Goal: Task Accomplishment & Management: Complete application form

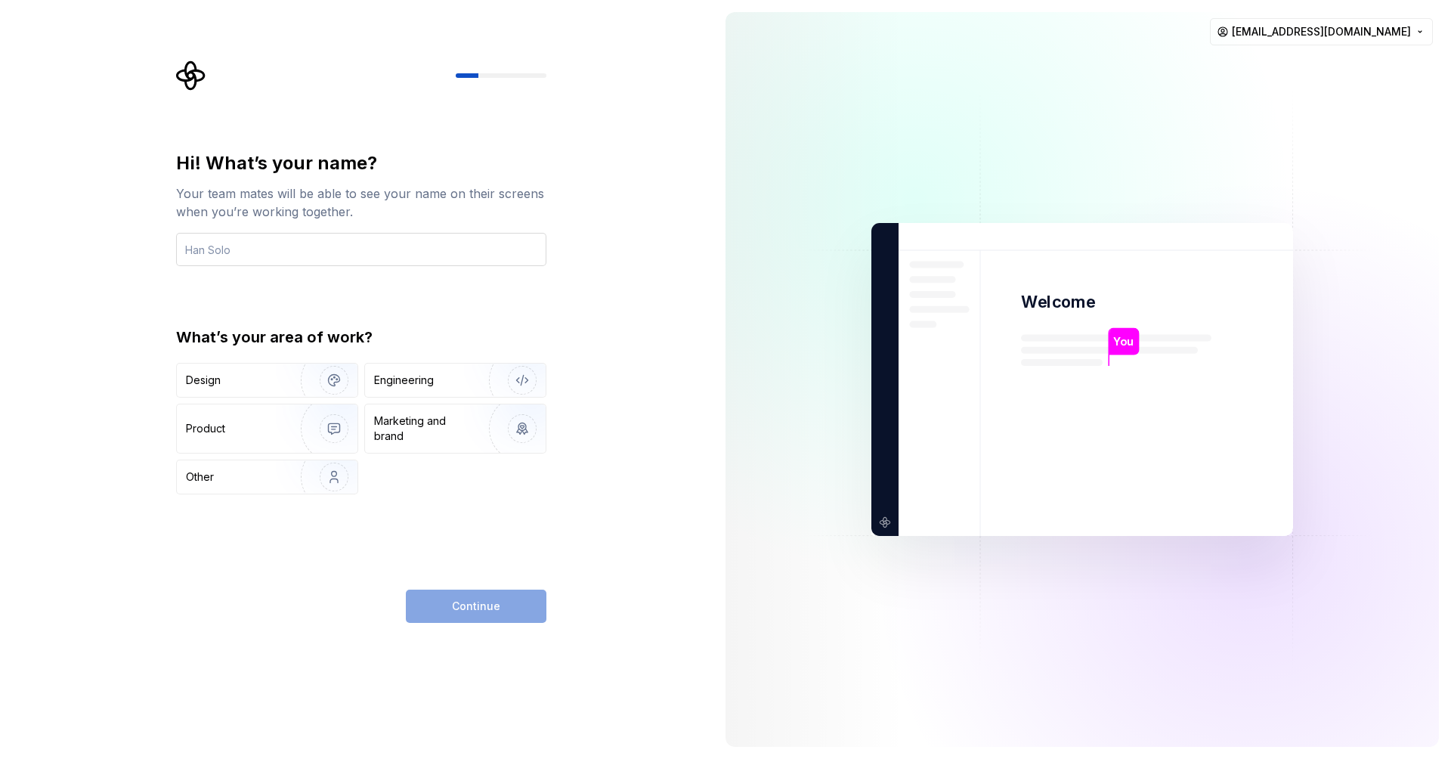
click at [444, 257] on input "text" at bounding box center [361, 249] width 370 height 33
type input "F"
type input "[MEDICAL_DATA]"
click at [424, 385] on div "Engineering" at bounding box center [404, 380] width 60 height 15
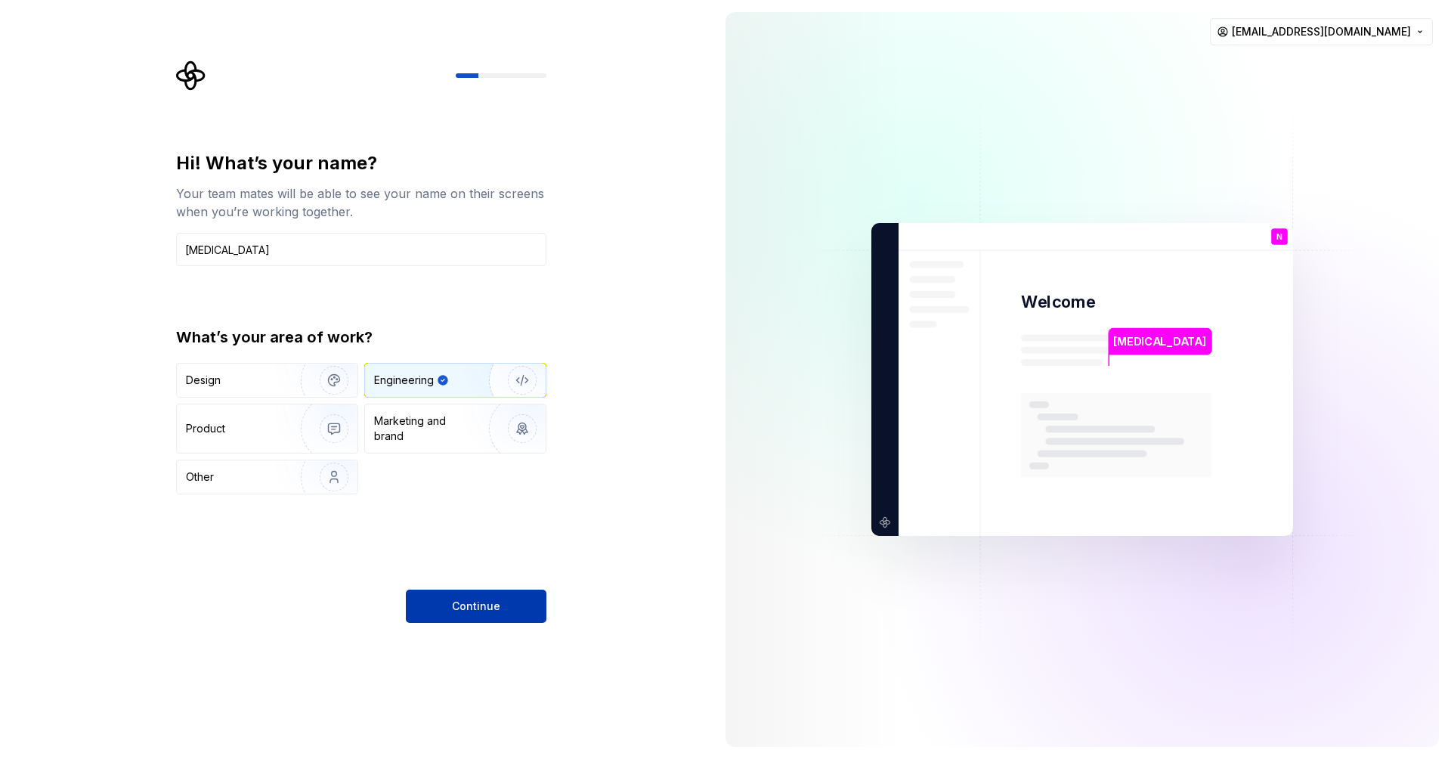
click at [485, 610] on span "Continue" at bounding box center [476, 605] width 48 height 15
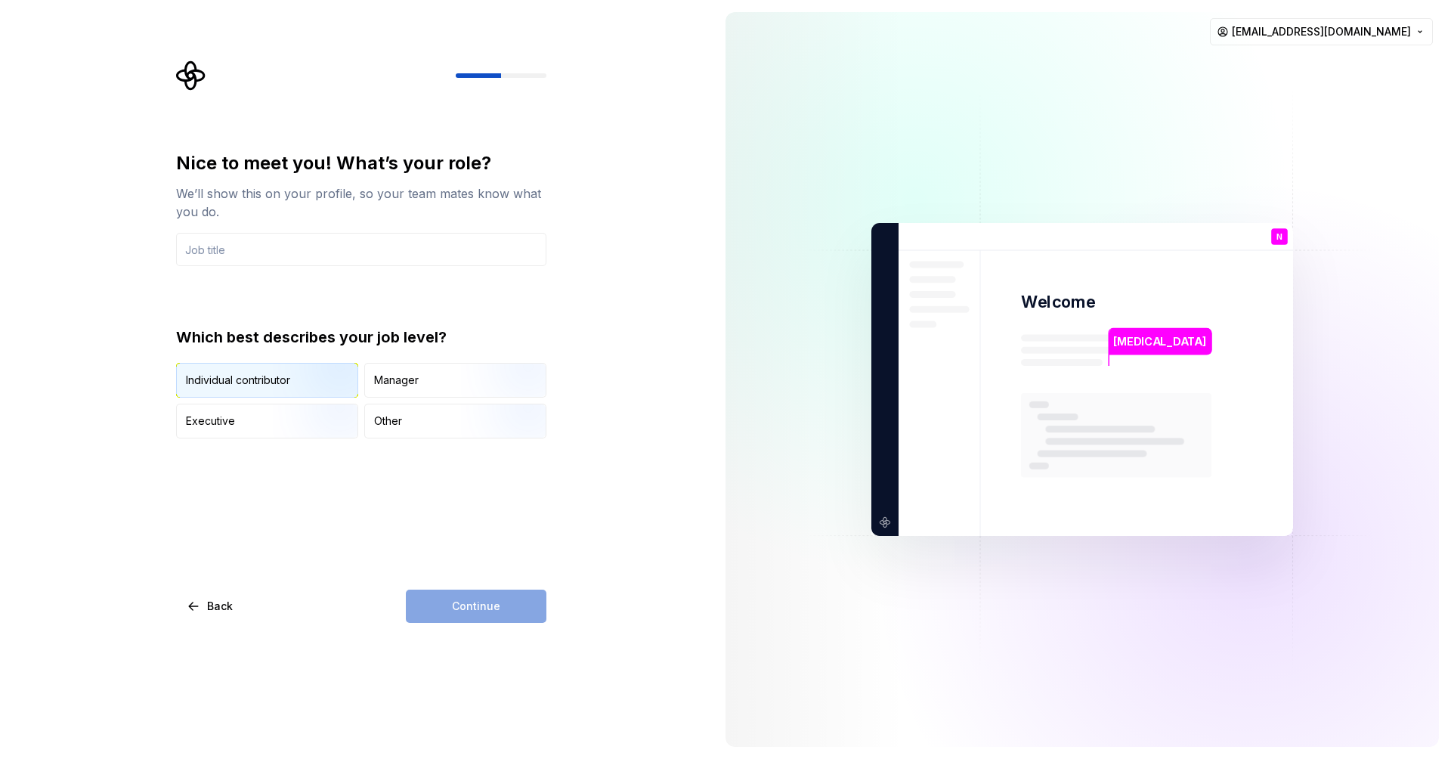
click at [308, 382] on img "button" at bounding box center [321, 398] width 97 height 101
click at [296, 251] on input "text" at bounding box center [361, 249] width 370 height 33
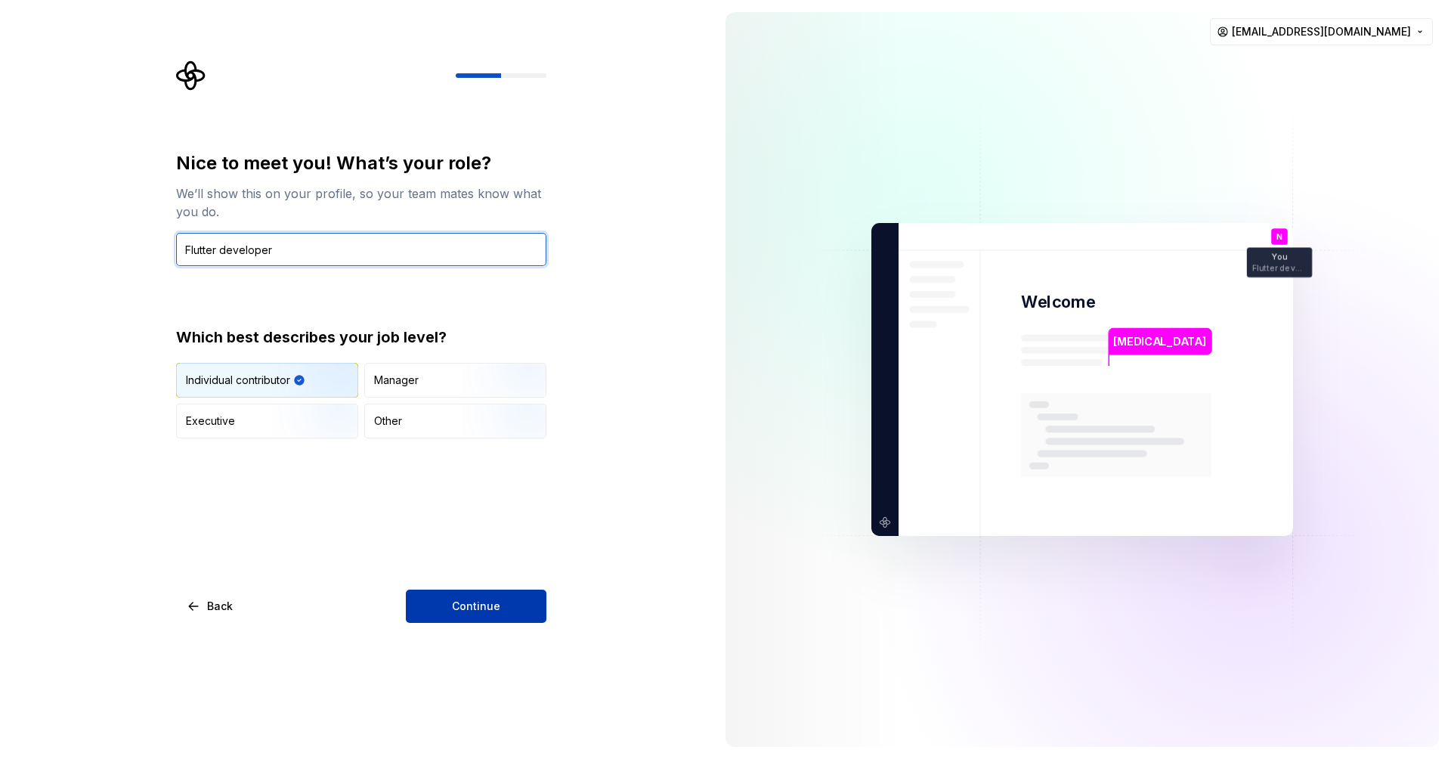
type input "Flutter developer"
click at [483, 598] on button "Continue" at bounding box center [476, 605] width 141 height 33
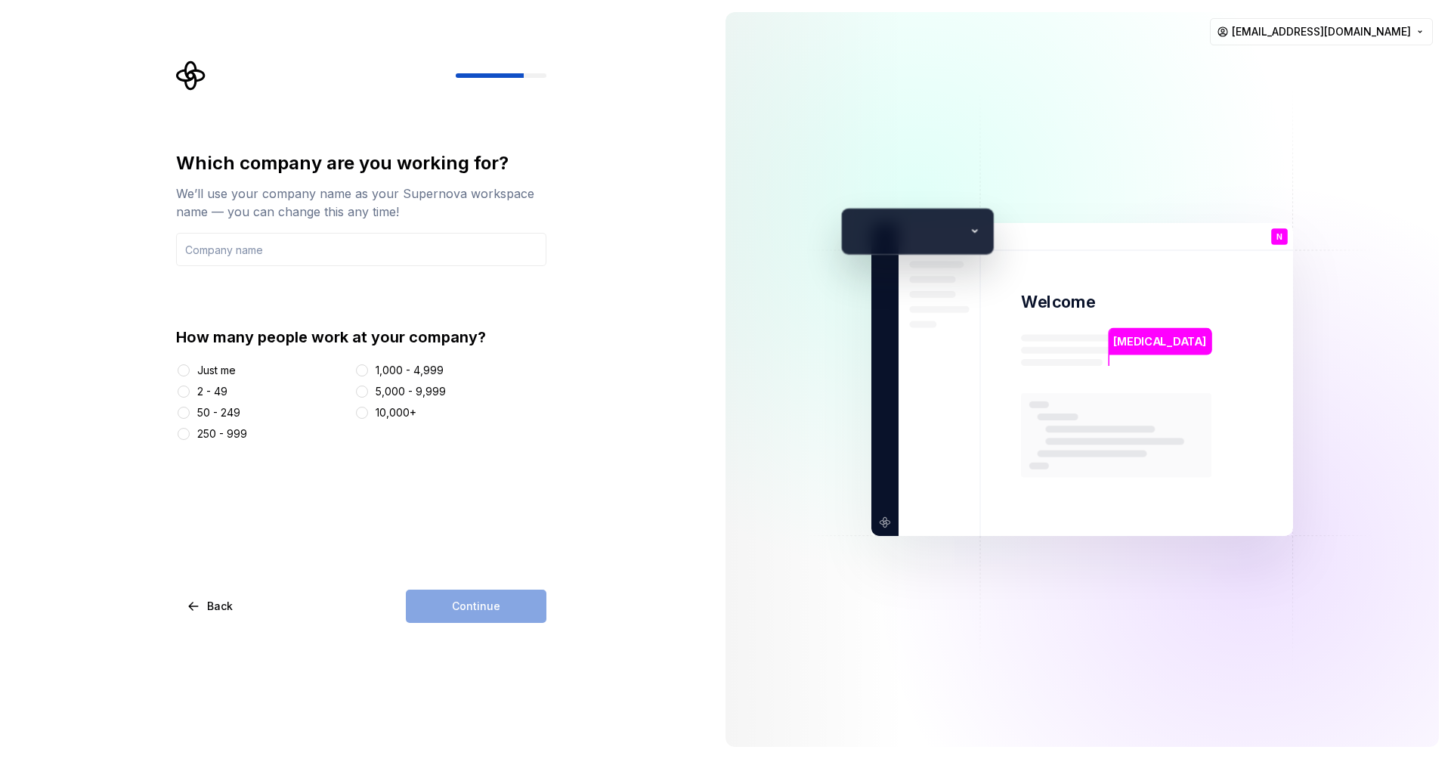
click at [201, 364] on div "Just me" at bounding box center [216, 370] width 39 height 15
click at [190, 364] on button "Just me" at bounding box center [184, 370] width 12 height 12
click at [344, 252] on input "text" at bounding box center [361, 249] width 370 height 33
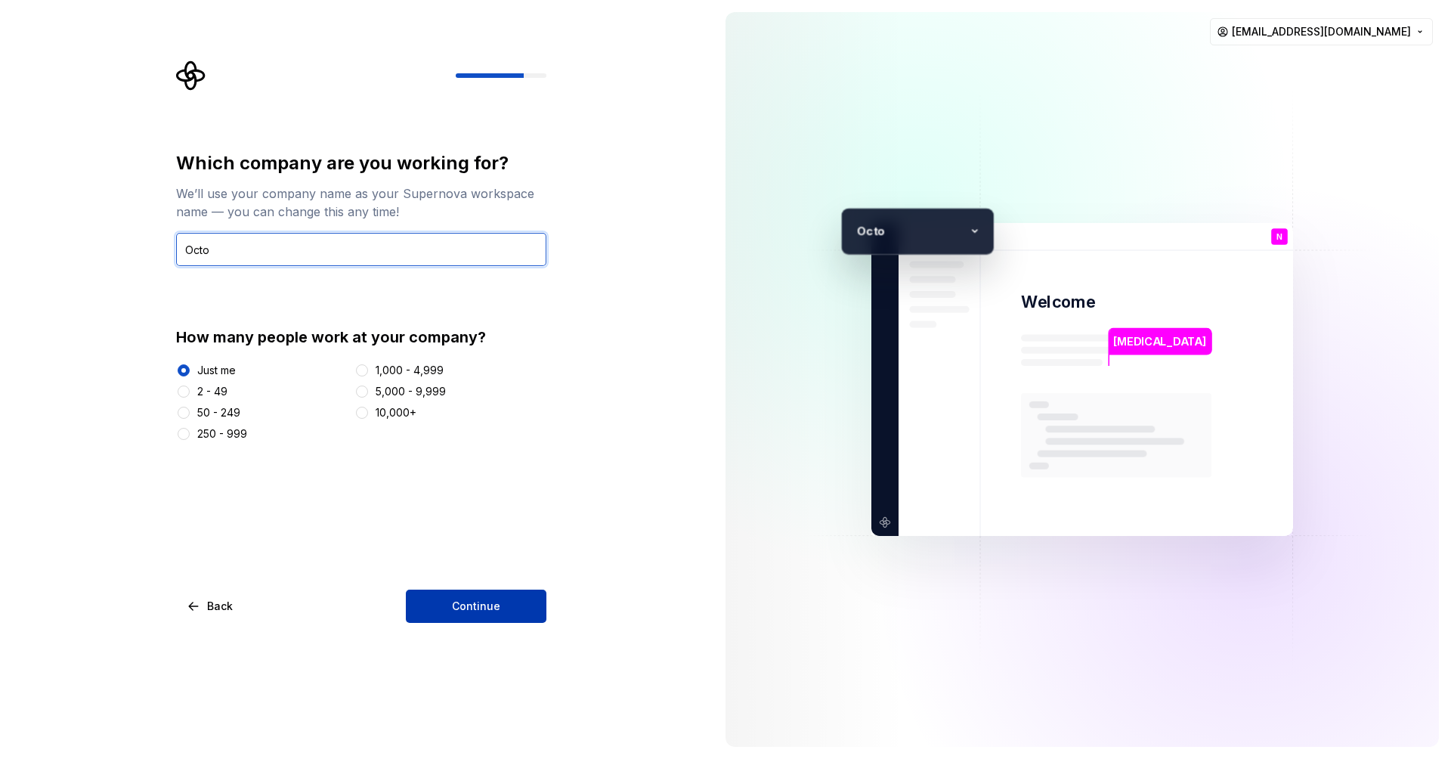
type input "Octo"
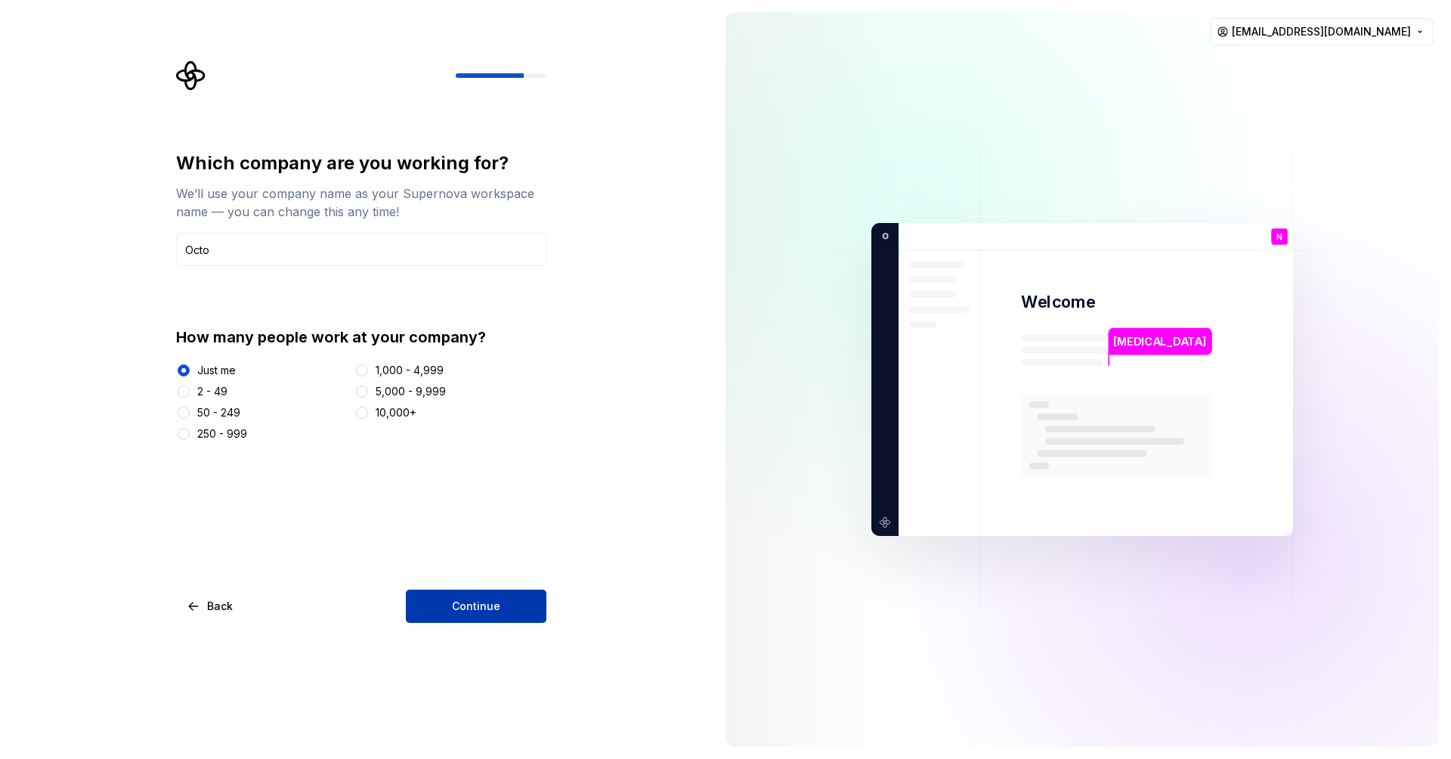
click at [490, 604] on span "Continue" at bounding box center [476, 605] width 48 height 15
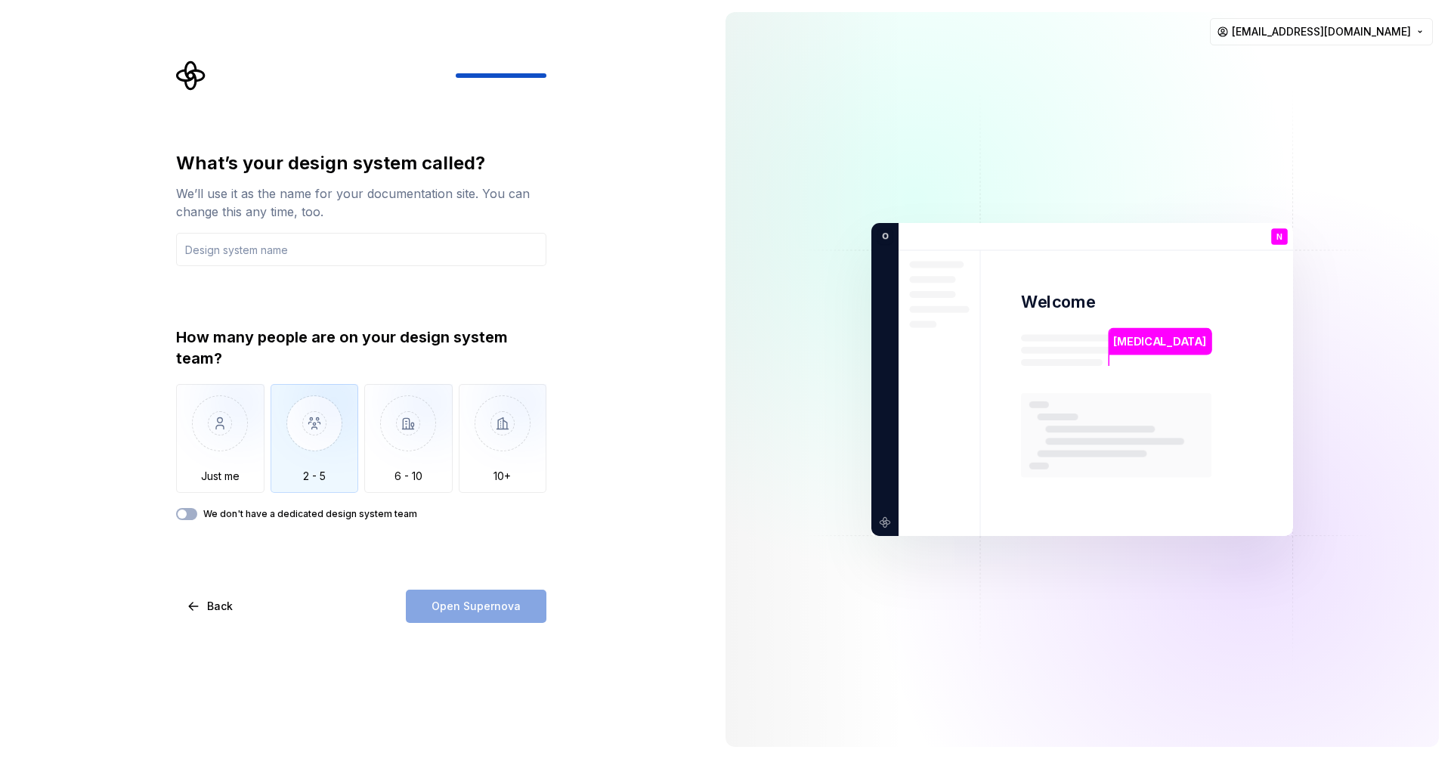
click at [320, 441] on img "button" at bounding box center [315, 434] width 88 height 101
click at [193, 514] on button "We don't have a dedicated design system team" at bounding box center [186, 514] width 21 height 12
click at [193, 514] on span "button" at bounding box center [191, 513] width 9 height 9
click at [339, 469] on img "button" at bounding box center [315, 434] width 88 height 101
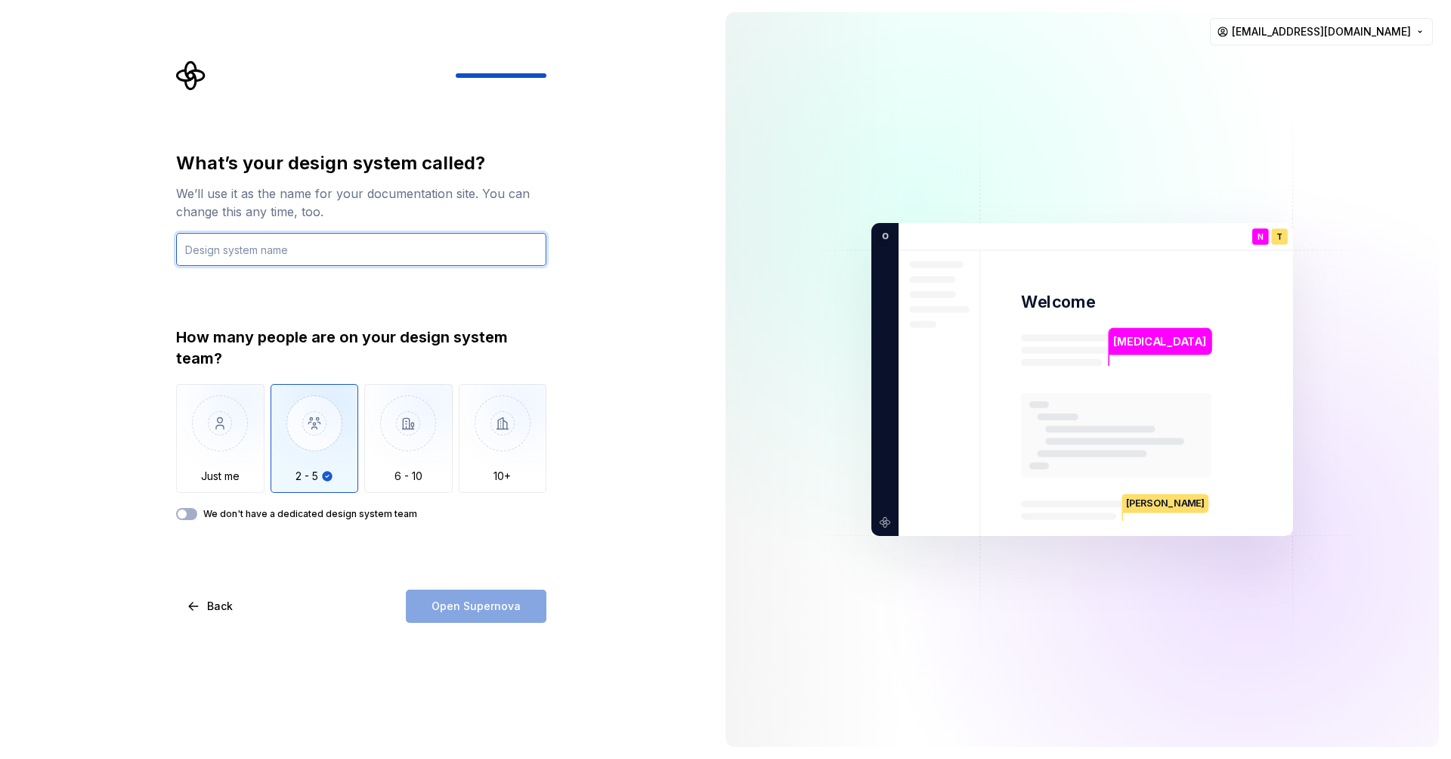
click at [276, 252] on input "text" at bounding box center [361, 249] width 370 height 33
type input "Octo"
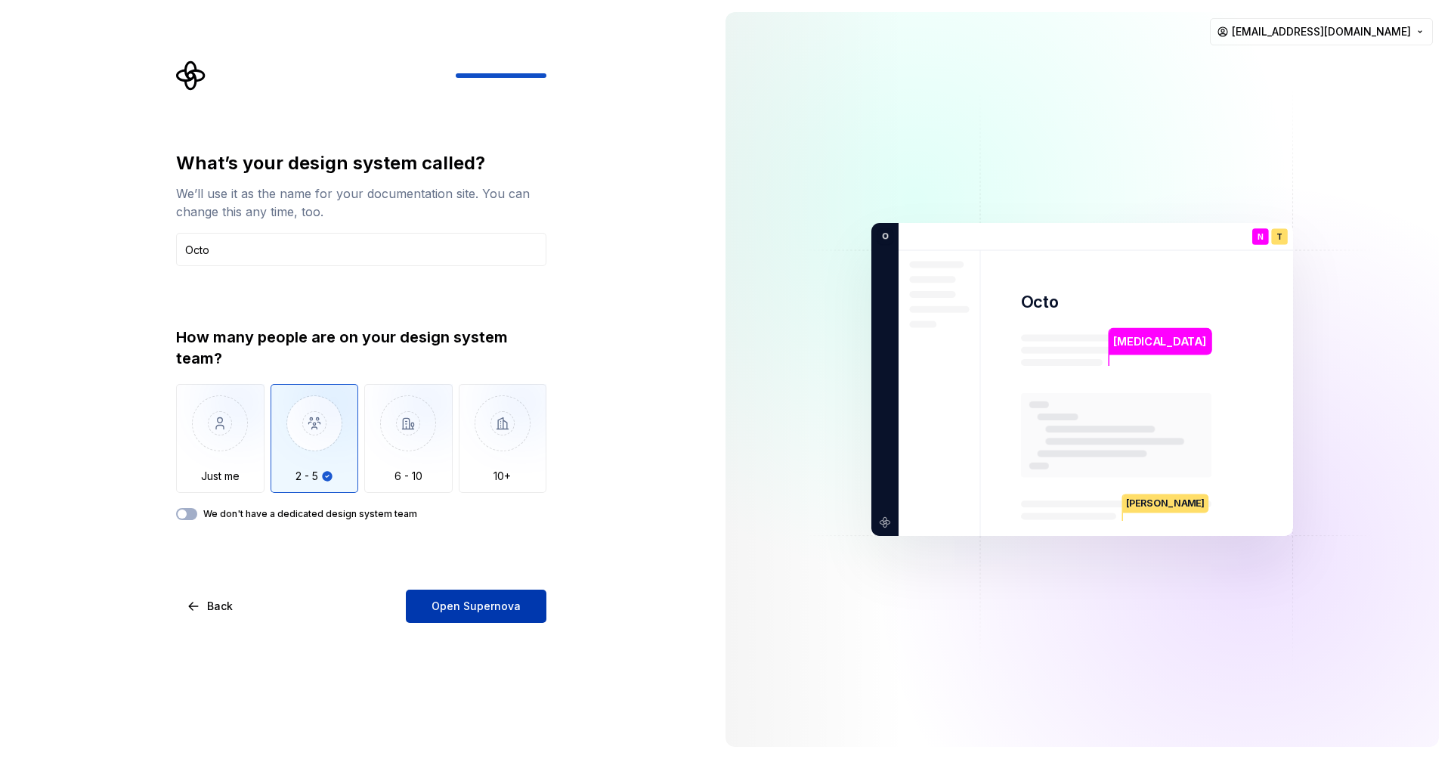
click at [496, 602] on span "Open Supernova" at bounding box center [475, 605] width 89 height 15
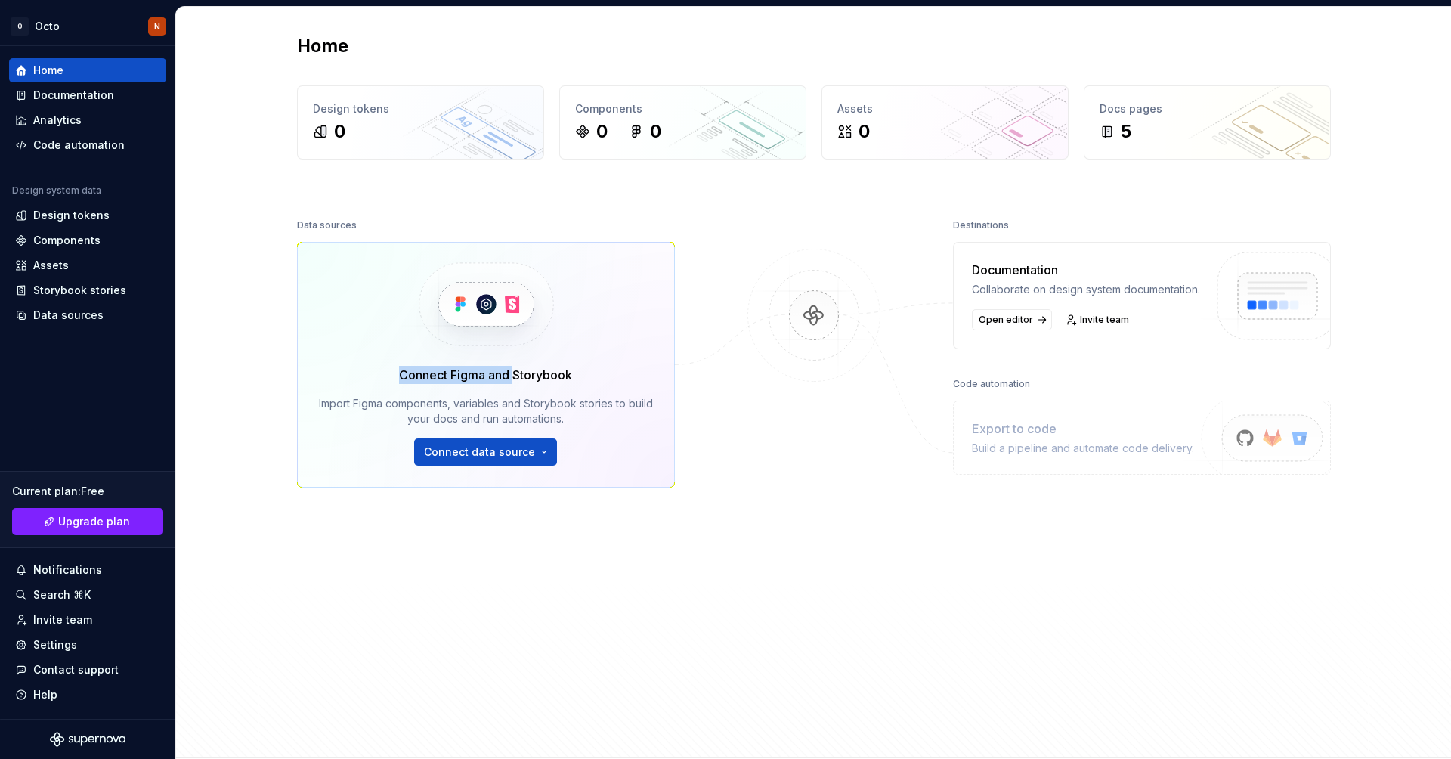
drag, startPoint x: 400, startPoint y: 376, endPoint x: 540, endPoint y: 376, distance: 140.6
click at [539, 376] on div "Connect Figma and Storybook" at bounding box center [485, 375] width 173 height 18
click at [241, 273] on div "Home Design tokens 0 Components 0 0 Assets 0 Docs pages 5 Data sources Connect …" at bounding box center [813, 382] width 1275 height 751
click at [91, 216] on div "Design tokens" at bounding box center [71, 215] width 76 height 15
click at [128, 215] on div "Design tokens" at bounding box center [87, 215] width 145 height 15
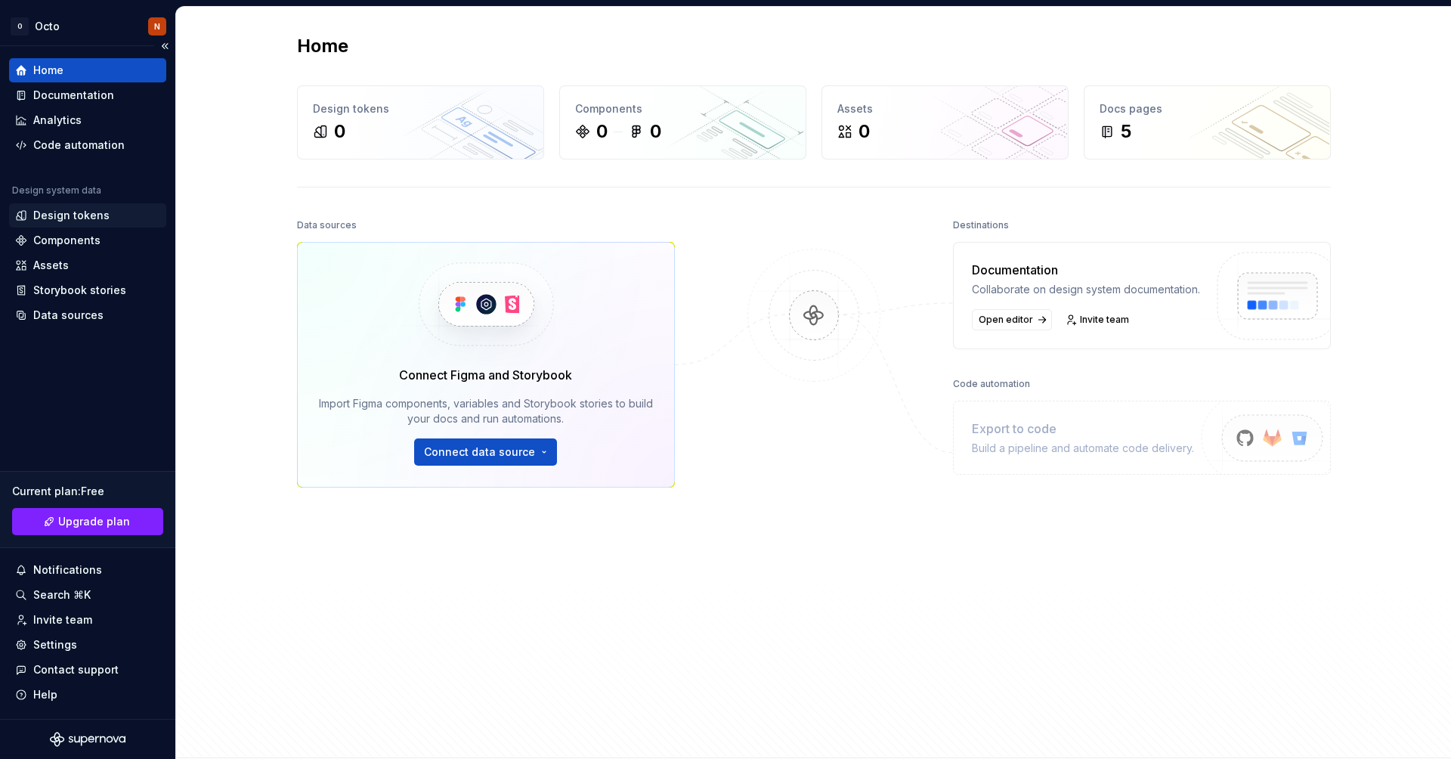
click at [76, 216] on div "Design tokens" at bounding box center [71, 215] width 76 height 15
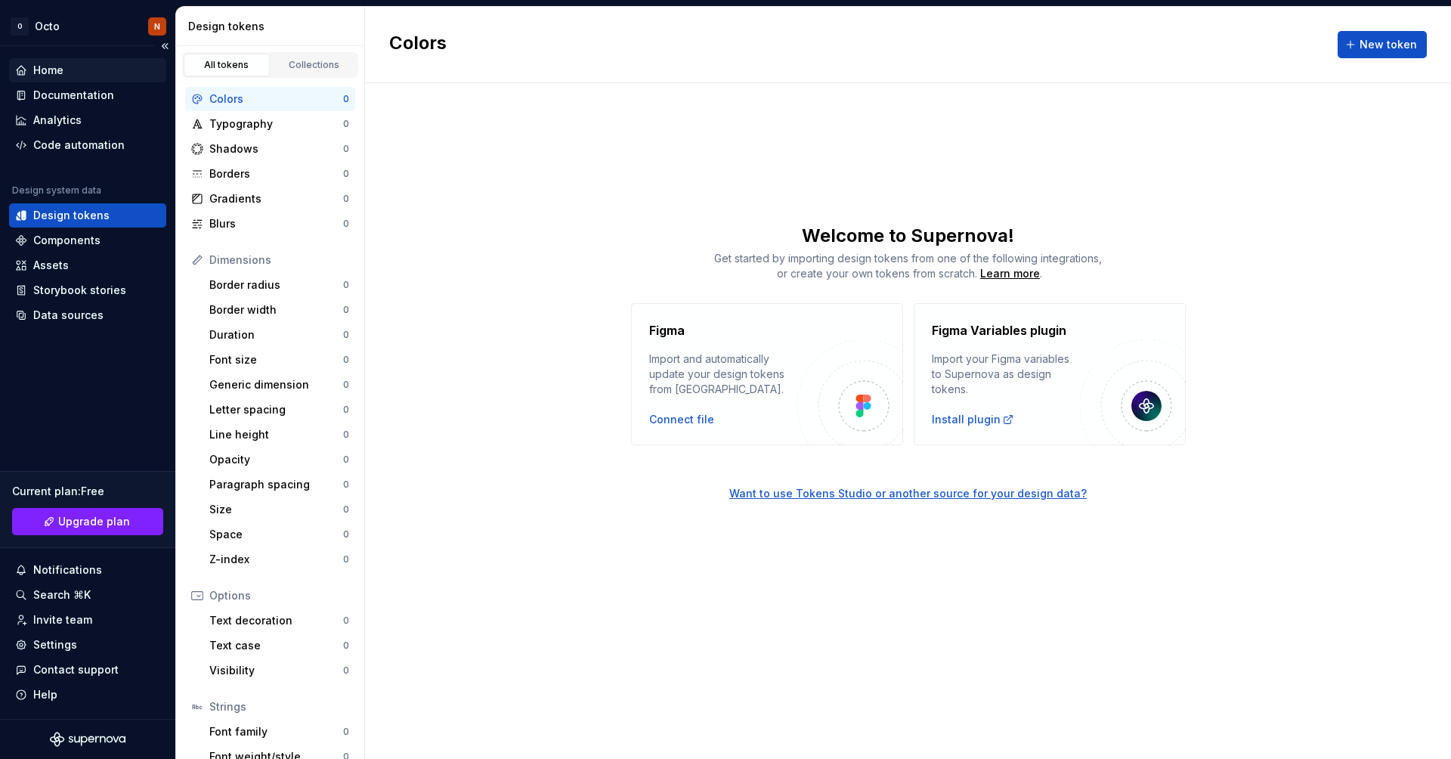
click at [70, 60] on div "Home" at bounding box center [87, 70] width 157 height 24
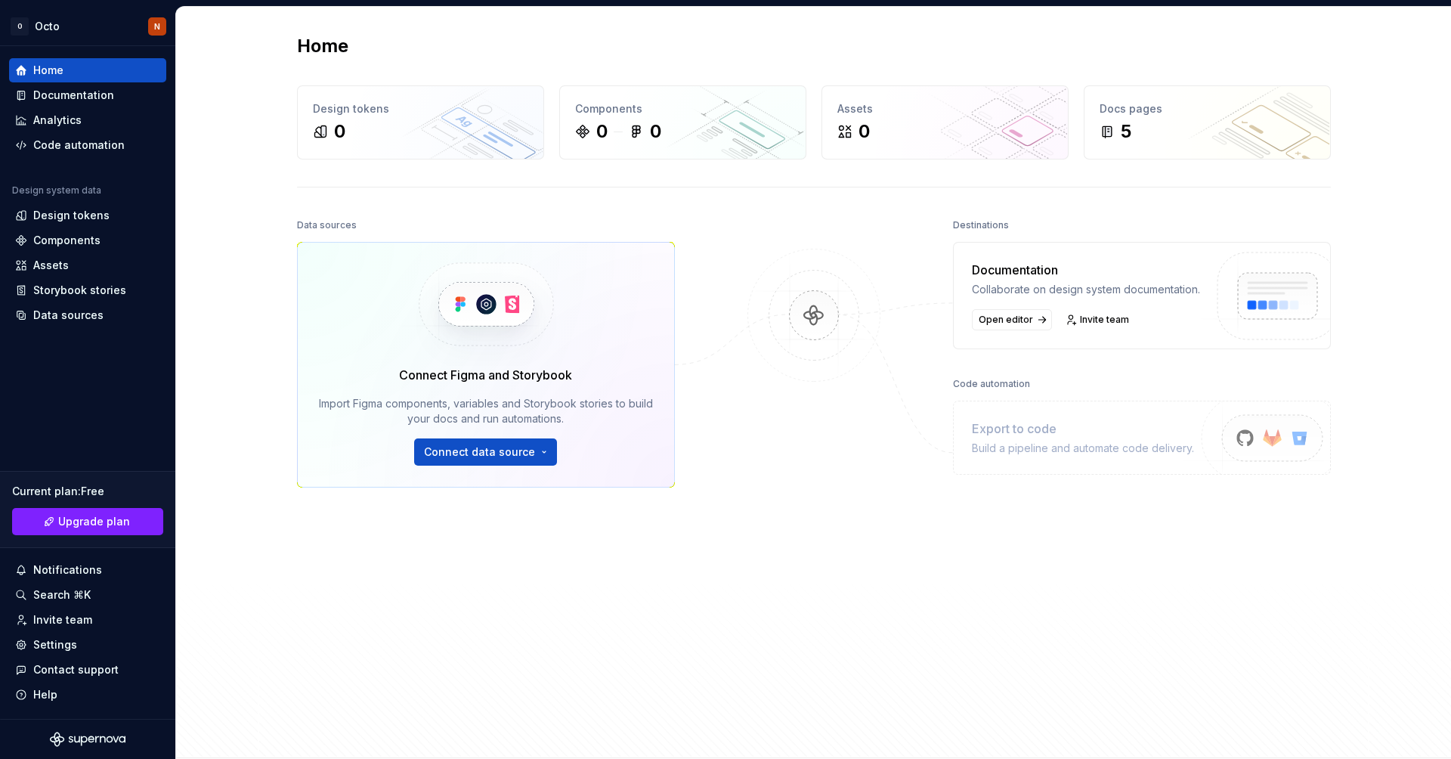
click at [809, 322] on img at bounding box center [814, 331] width 147 height 164
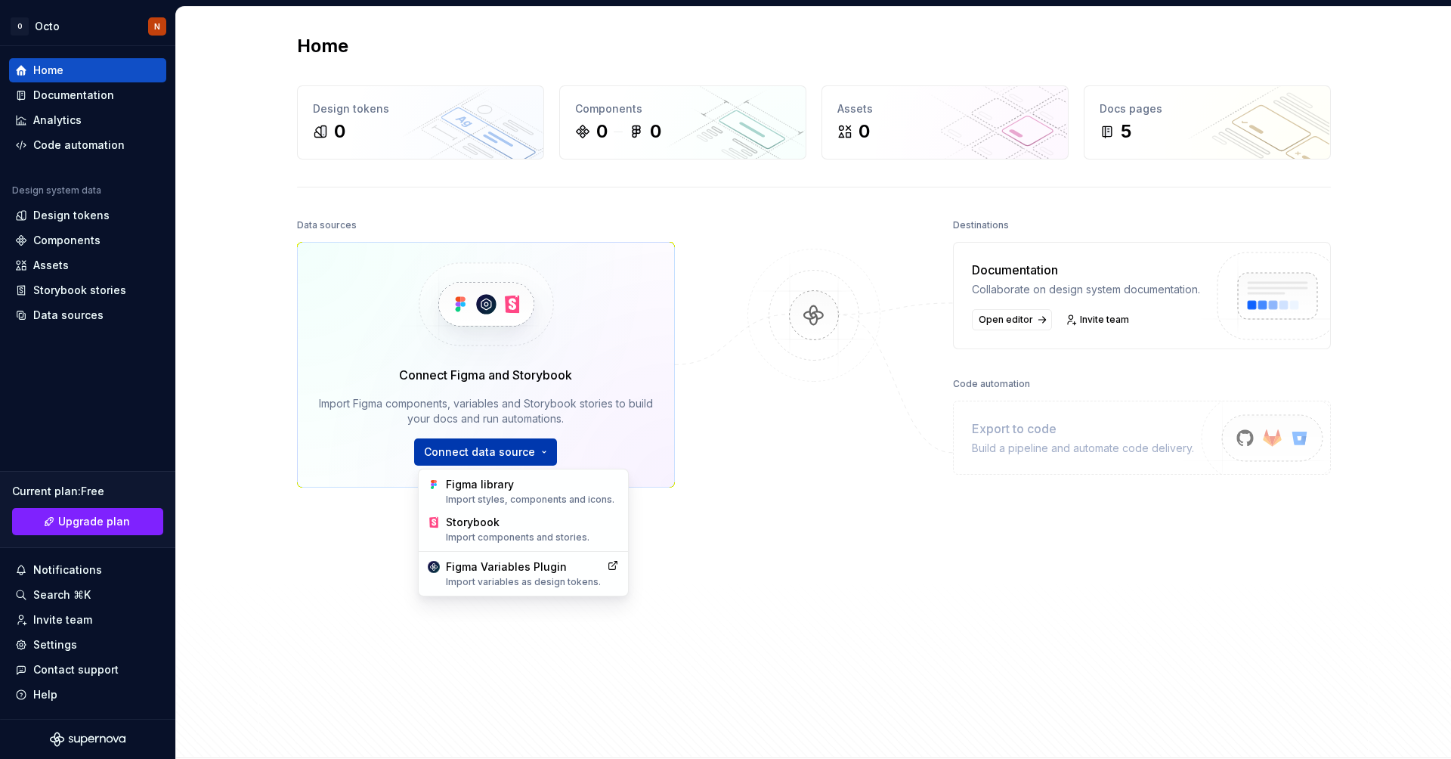
click at [525, 450] on html "O Octo N Home Documentation Analytics Code automation Design system data Design…" at bounding box center [725, 379] width 1451 height 759
click at [542, 493] on div "Import styles, components and icons." at bounding box center [531, 499] width 173 height 12
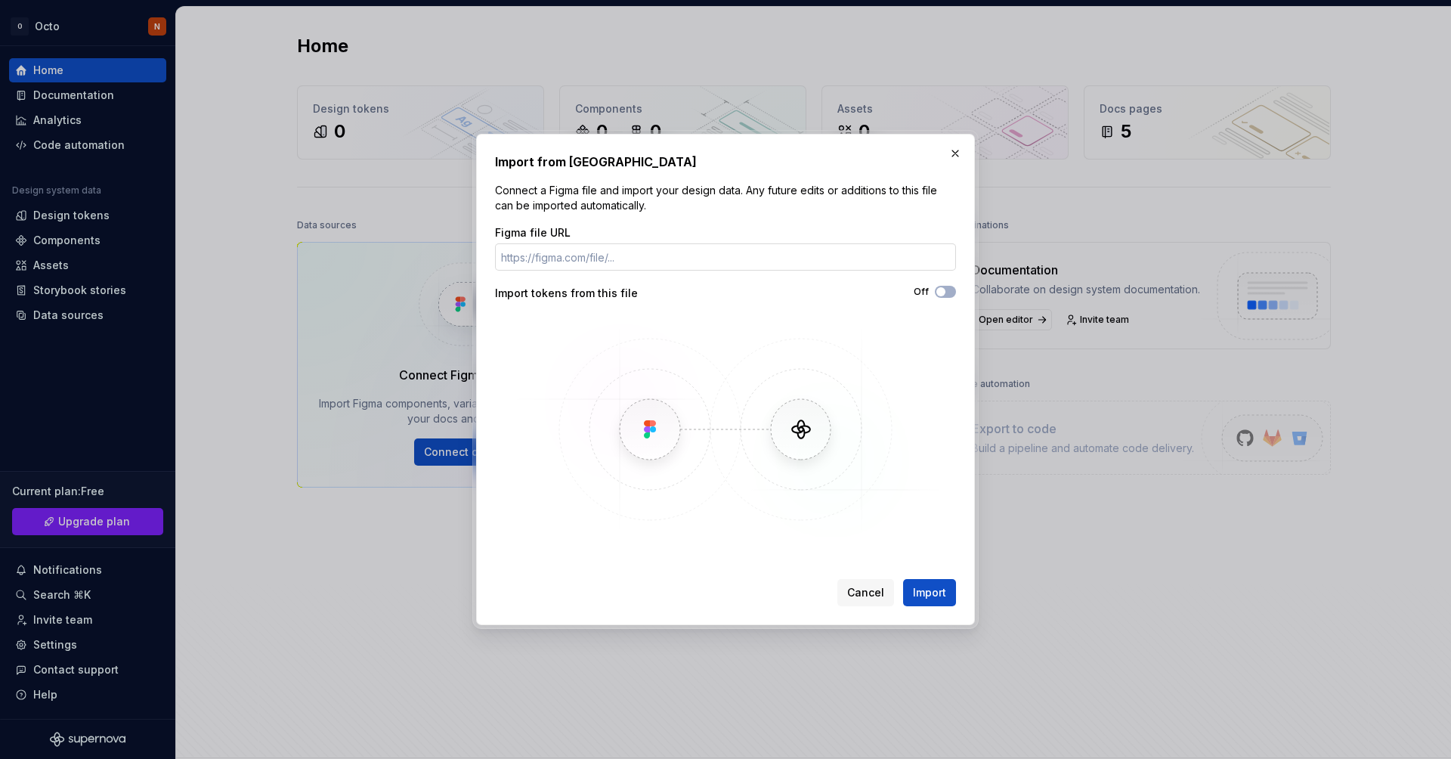
click at [608, 262] on input "Figma file URL" at bounding box center [725, 256] width 461 height 27
click at [957, 153] on button "button" at bounding box center [955, 153] width 21 height 21
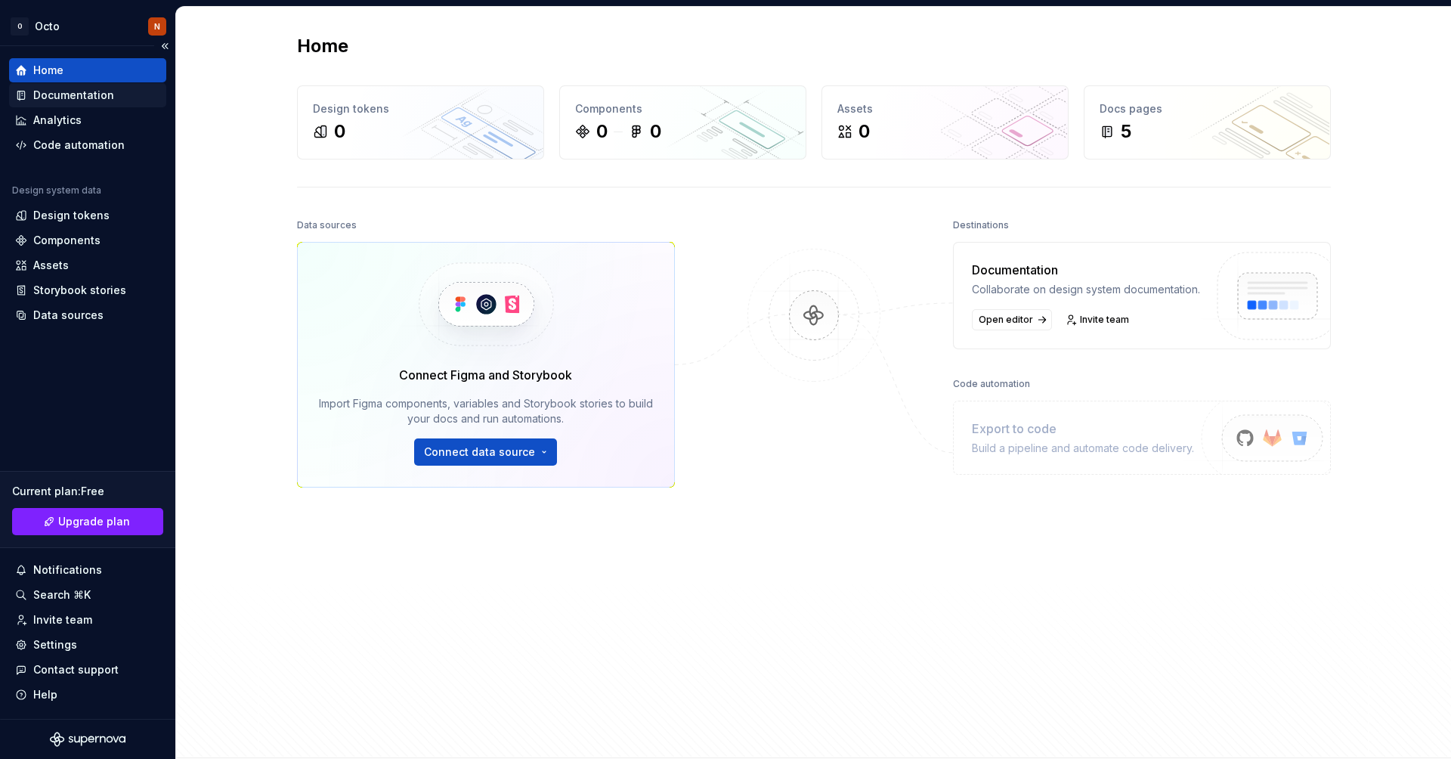
click at [94, 91] on div "Documentation" at bounding box center [73, 95] width 81 height 15
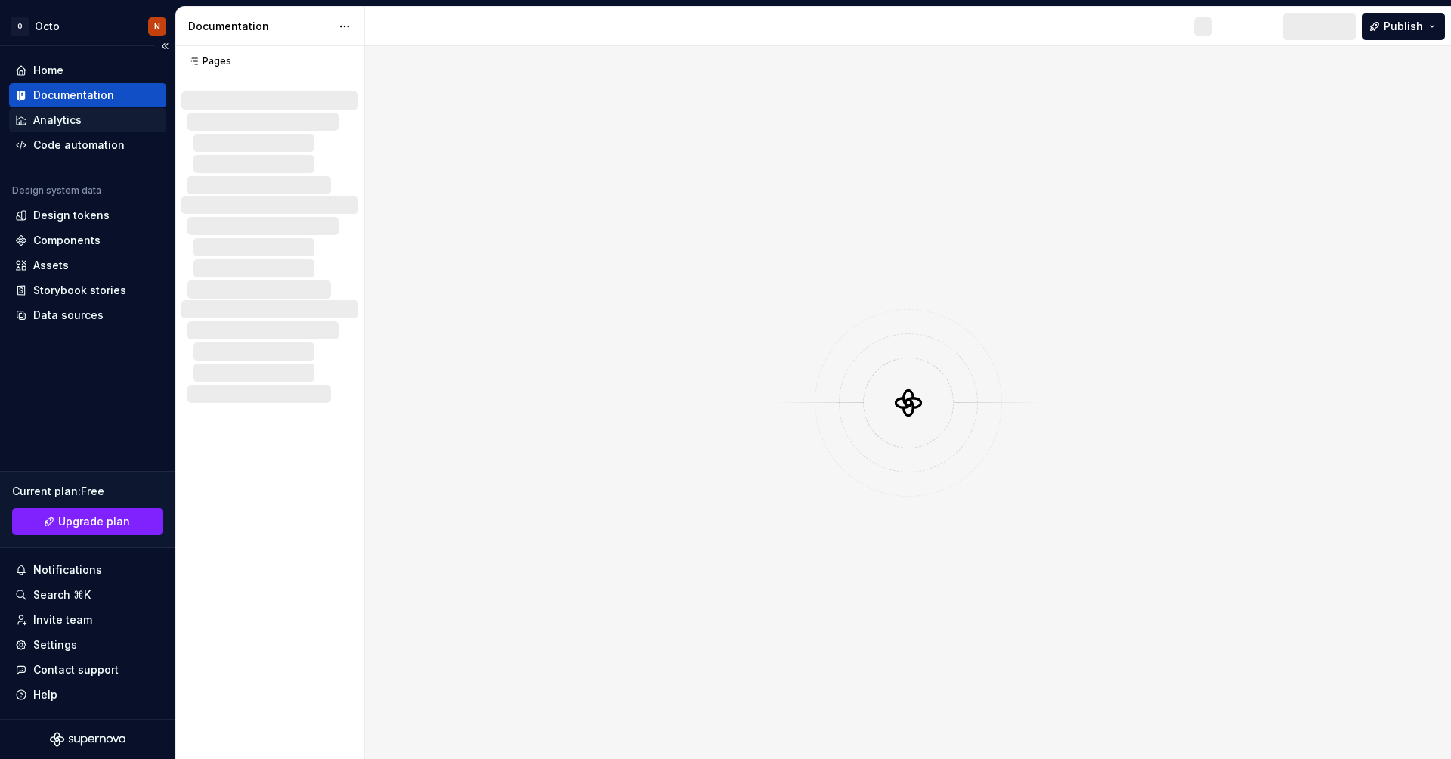
click at [70, 122] on div "Analytics" at bounding box center [57, 120] width 48 height 15
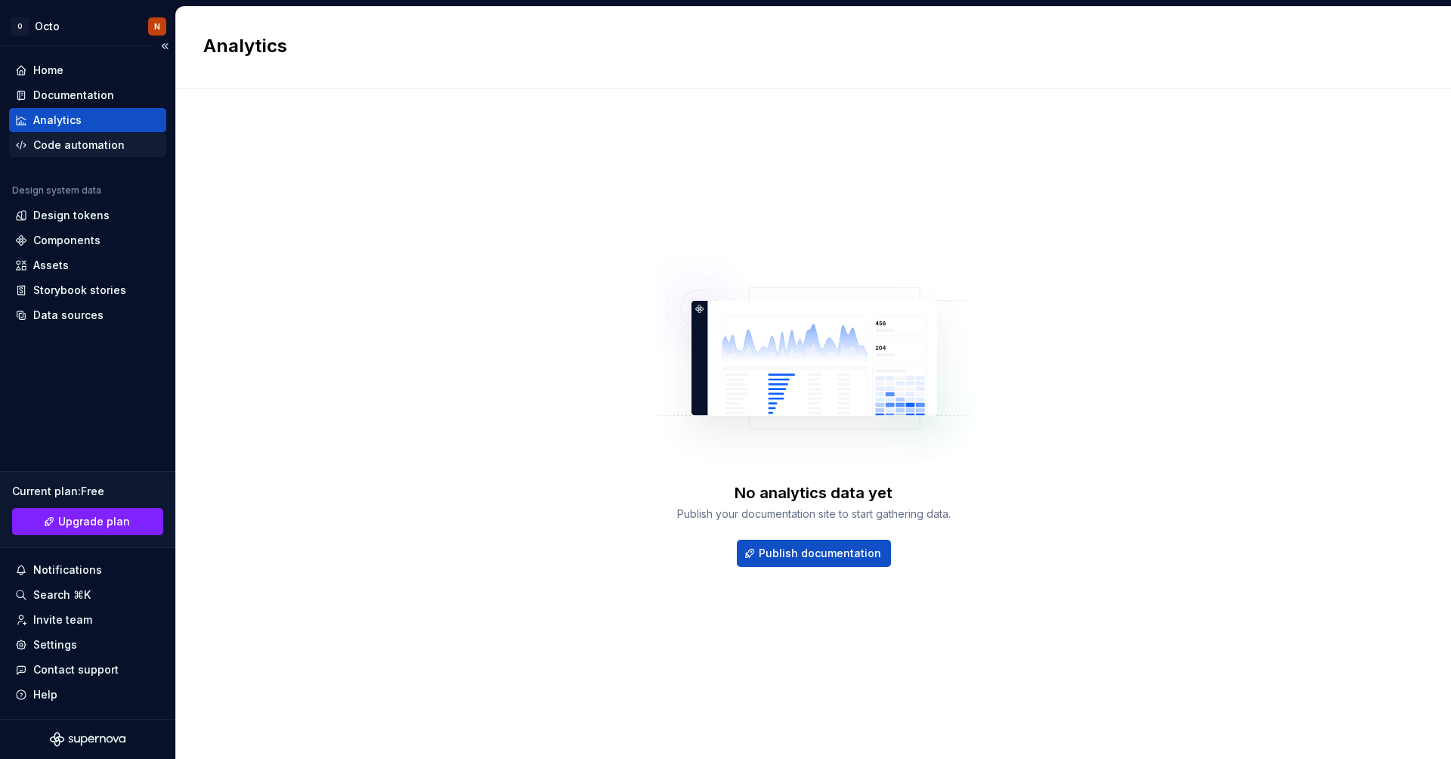
click at [93, 144] on div "Code automation" at bounding box center [78, 145] width 91 height 15
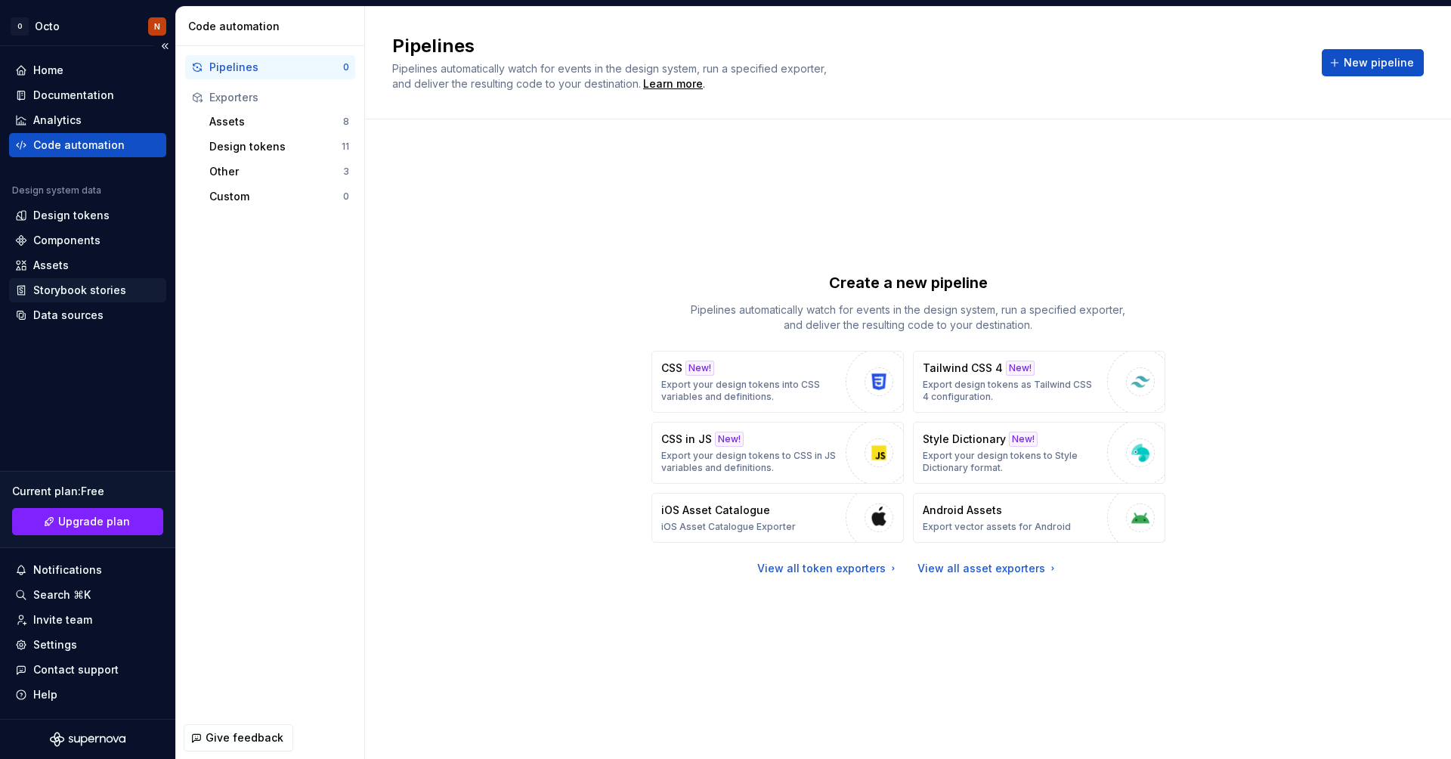
click at [119, 292] on div "Storybook stories" at bounding box center [79, 290] width 93 height 15
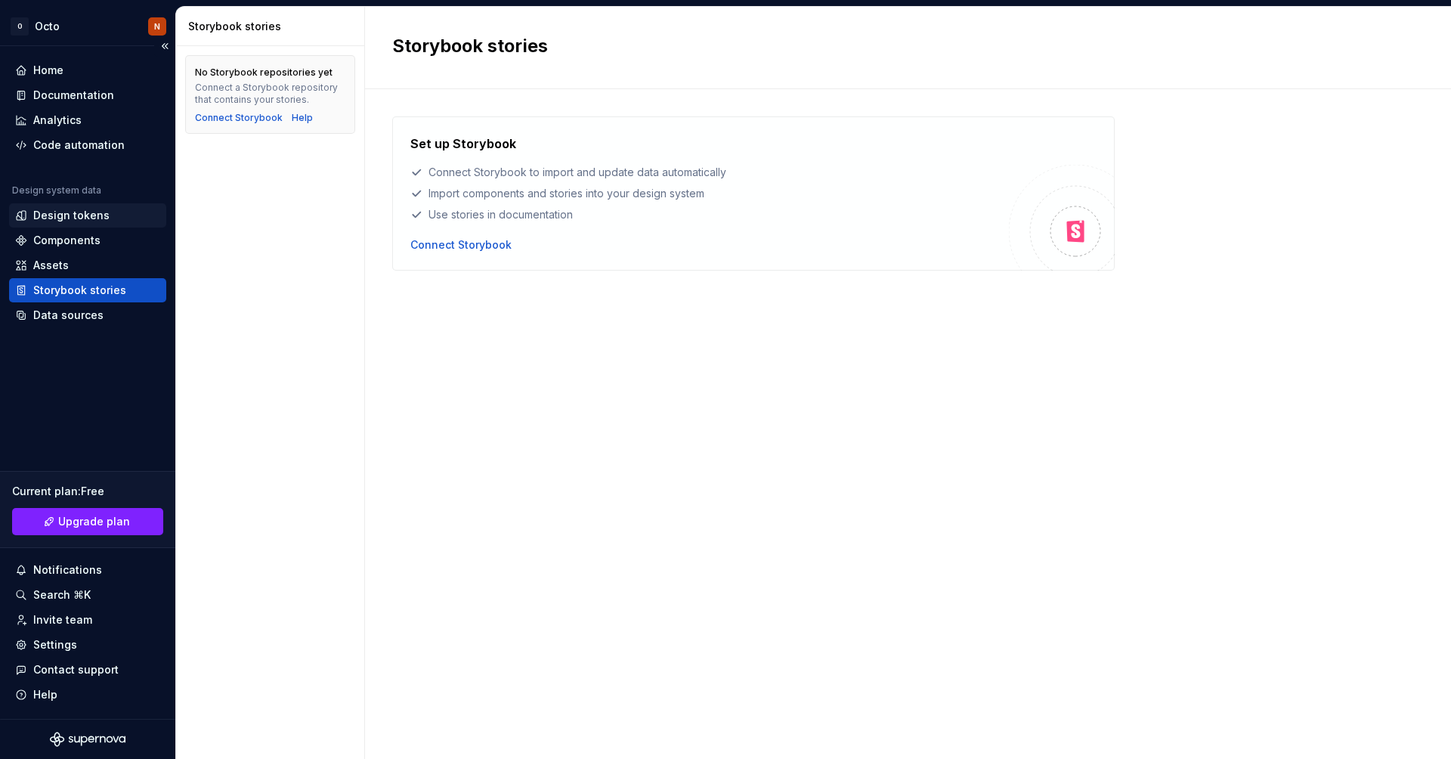
click at [96, 205] on div "Design tokens" at bounding box center [87, 215] width 157 height 24
